Goal: Task Accomplishment & Management: Complete application form

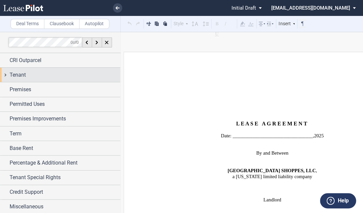
click at [30, 73] on div "Tenant" at bounding box center [65, 75] width 111 height 8
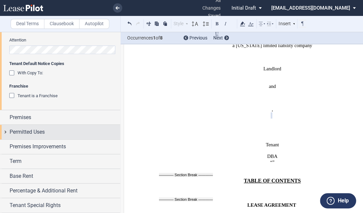
scroll to position [291, 0]
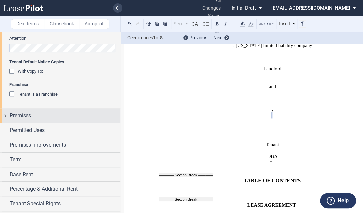
click at [41, 116] on div "Premises" at bounding box center [65, 116] width 111 height 8
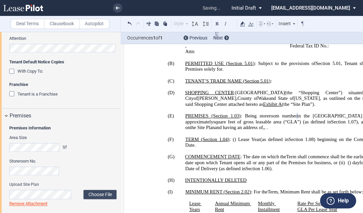
scroll to position [318, 0]
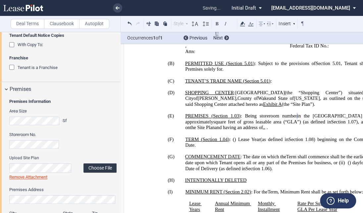
click at [96, 165] on label "Choose File" at bounding box center [99, 167] width 33 height 9
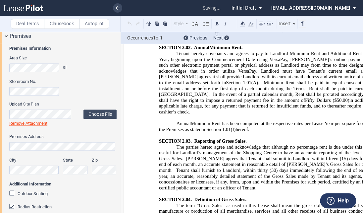
scroll to position [499, 0]
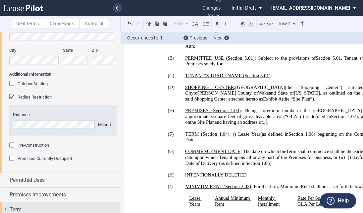
scroll to position [530, 0]
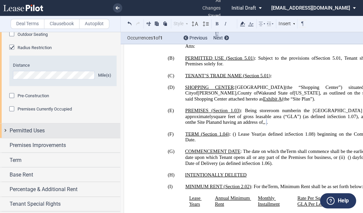
click at [58, 126] on div "Permitted Uses" at bounding box center [65, 130] width 111 height 8
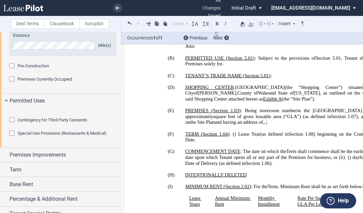
scroll to position [583, 0]
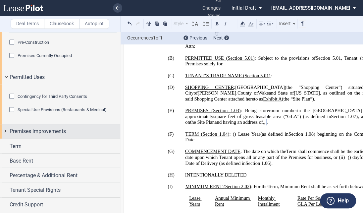
click at [71, 138] on div "Premises Improvements" at bounding box center [60, 131] width 120 height 14
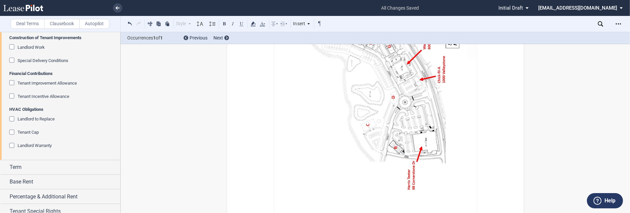
scroll to position [13935, 0]
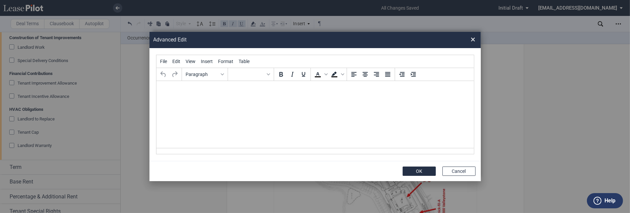
scroll to position [0, 0]
click at [261, 96] on html at bounding box center [314, 89] width 317 height 18
paste body "Rich Text Area. Press ALT-0 for help."
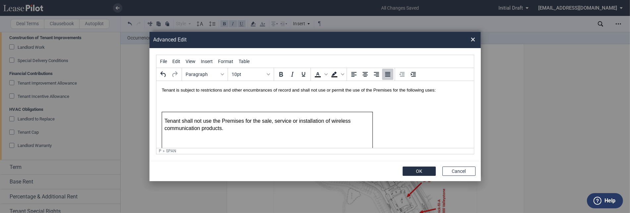
drag, startPoint x: 378, startPoint y: 38, endPoint x: 517, endPoint y: -10, distance: 146.8
click at [517, 0] on html ".bocls-1{fill:#26354a;fill-rule:evenodd} Loading... × all changes saved Pending…" at bounding box center [315, 106] width 630 height 213
click at [234, 99] on p "Rich Text Area. Press ALT-0 for help." at bounding box center [314, 101] width 307 height 7
click at [406, 173] on button "OK" at bounding box center [418, 170] width 33 height 9
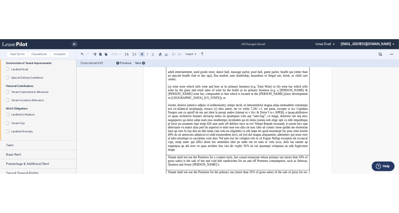
scroll to position [14783, 0]
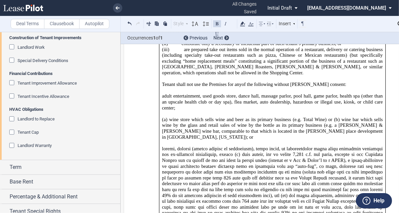
click at [54, 63] on span "Special Delivery Conditions" at bounding box center [43, 60] width 51 height 5
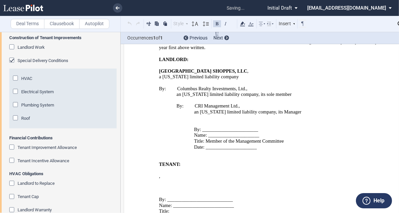
scroll to position [9784, 0]
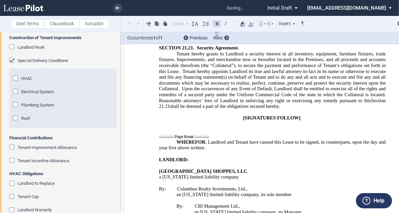
click at [32, 81] on div "HVAC" at bounding box center [26, 79] width 11 height 6
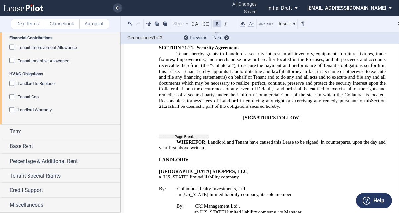
click at [52, 50] on span "Tenant Improvement Allowance" at bounding box center [47, 47] width 59 height 5
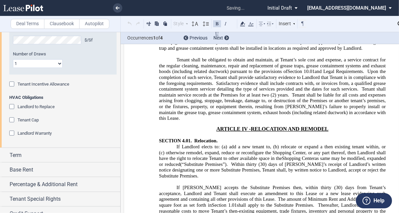
scroll to position [905, 0]
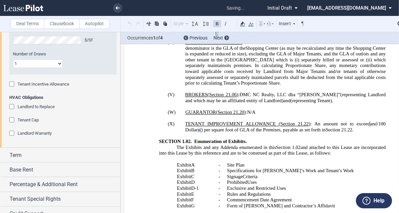
click at [86, 88] on div "Tenant Incentive Allowance" at bounding box center [62, 84] width 107 height 7
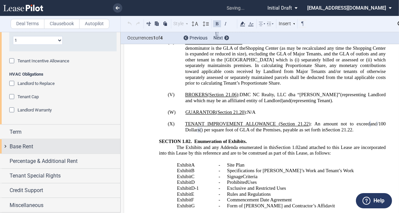
scroll to position [882, 0]
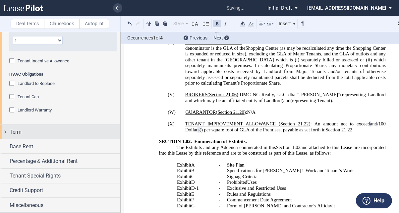
click at [30, 135] on div "Term" at bounding box center [65, 132] width 111 height 8
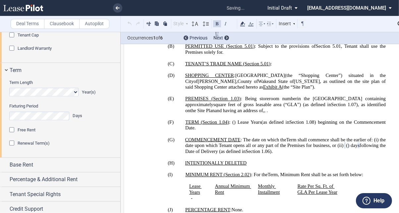
scroll to position [961, 0]
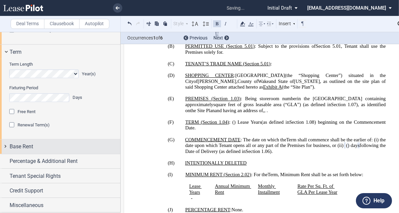
click at [68, 148] on div "Base Rent" at bounding box center [65, 146] width 111 height 8
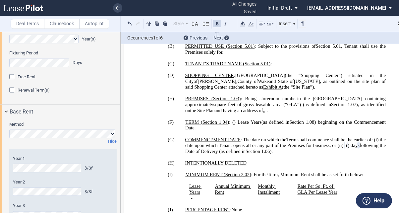
click at [49, 92] on span "Renewal Term(s)" at bounding box center [34, 89] width 32 height 5
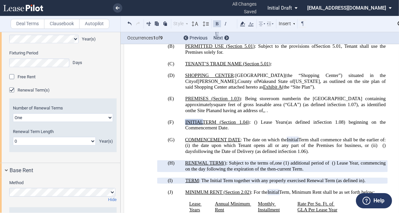
click at [48, 145] on select "0 1 2 3 4 5 6 7 8 9 10 11 12 13 14 15 16 17 18 19 20" at bounding box center [54, 141] width 83 height 9
select select "number:5"
click at [13, 145] on select "0 1 2 3 4 5 6 7 8 9 10 11 12 13 14 15 16 17 18 19 20" at bounding box center [54, 141] width 83 height 9
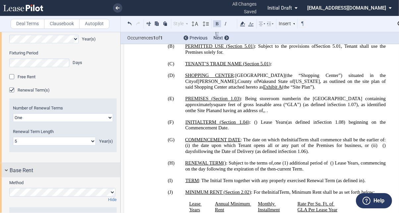
scroll to position [1041, 0]
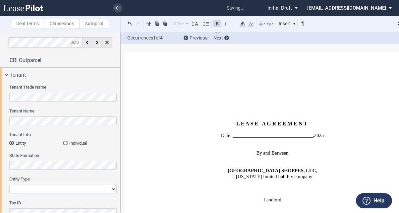
select select "number:5"
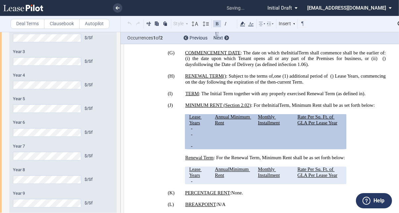
scroll to position [1253, 0]
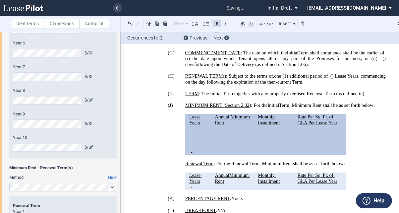
click at [31, 151] on div "Year 1 $/Sf Year 2 $/Sf Year 3 $/Sf Year 4 $/Sf Year 5 $/Sf Year 6 $/Sf Year 7 …" at bounding box center [63, 36] width 100 height 229
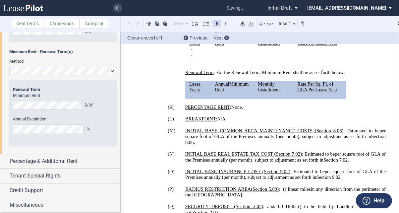
scroll to position [1385, 0]
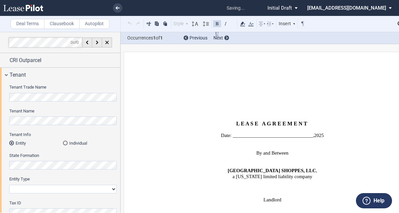
select select "number:5"
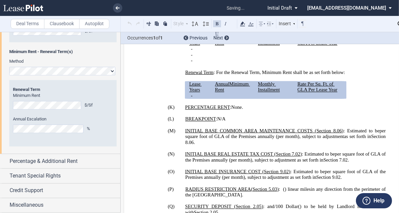
click at [64, 139] on div "Annual Escalation %" at bounding box center [63, 128] width 100 height 24
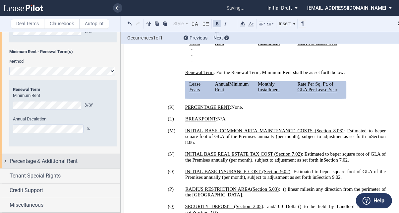
click at [66, 165] on span "Percentage & Additional Rent" at bounding box center [44, 161] width 68 height 8
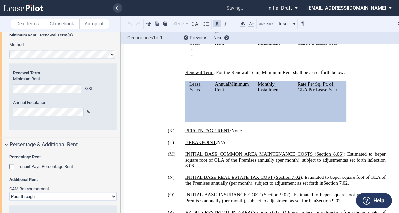
scroll to position [1465, 0]
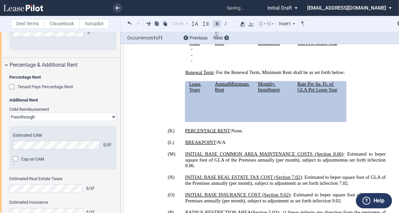
click at [74, 121] on select "Passthrough Fixed" at bounding box center [62, 116] width 107 height 9
select select "fixed"
click at [9, 121] on select "Passthrough Fixed" at bounding box center [62, 116] width 107 height 9
